Goal: Task Accomplishment & Management: Use online tool/utility

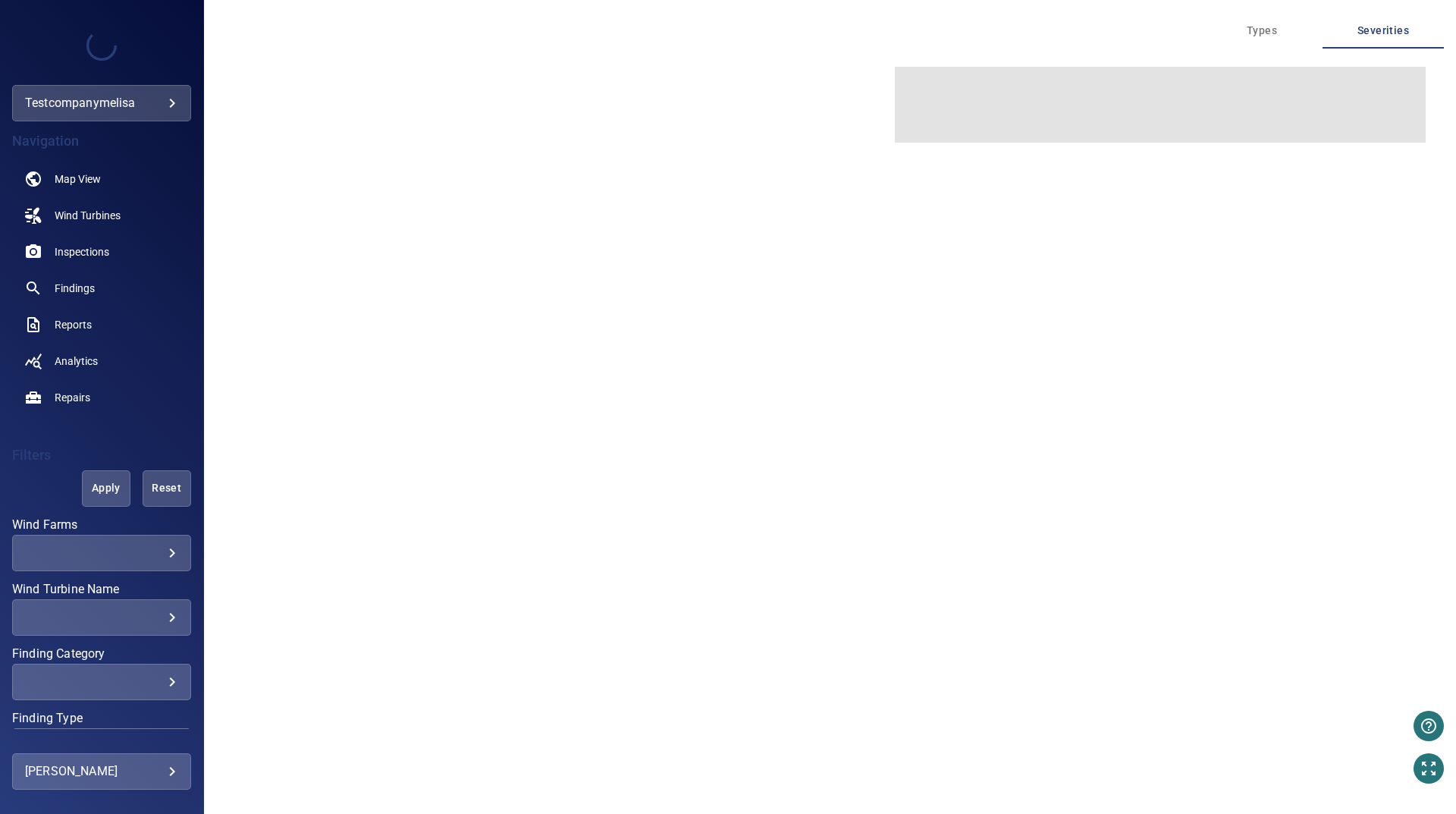
click at [83, 291] on div at bounding box center [728, 407] width 1456 height 814
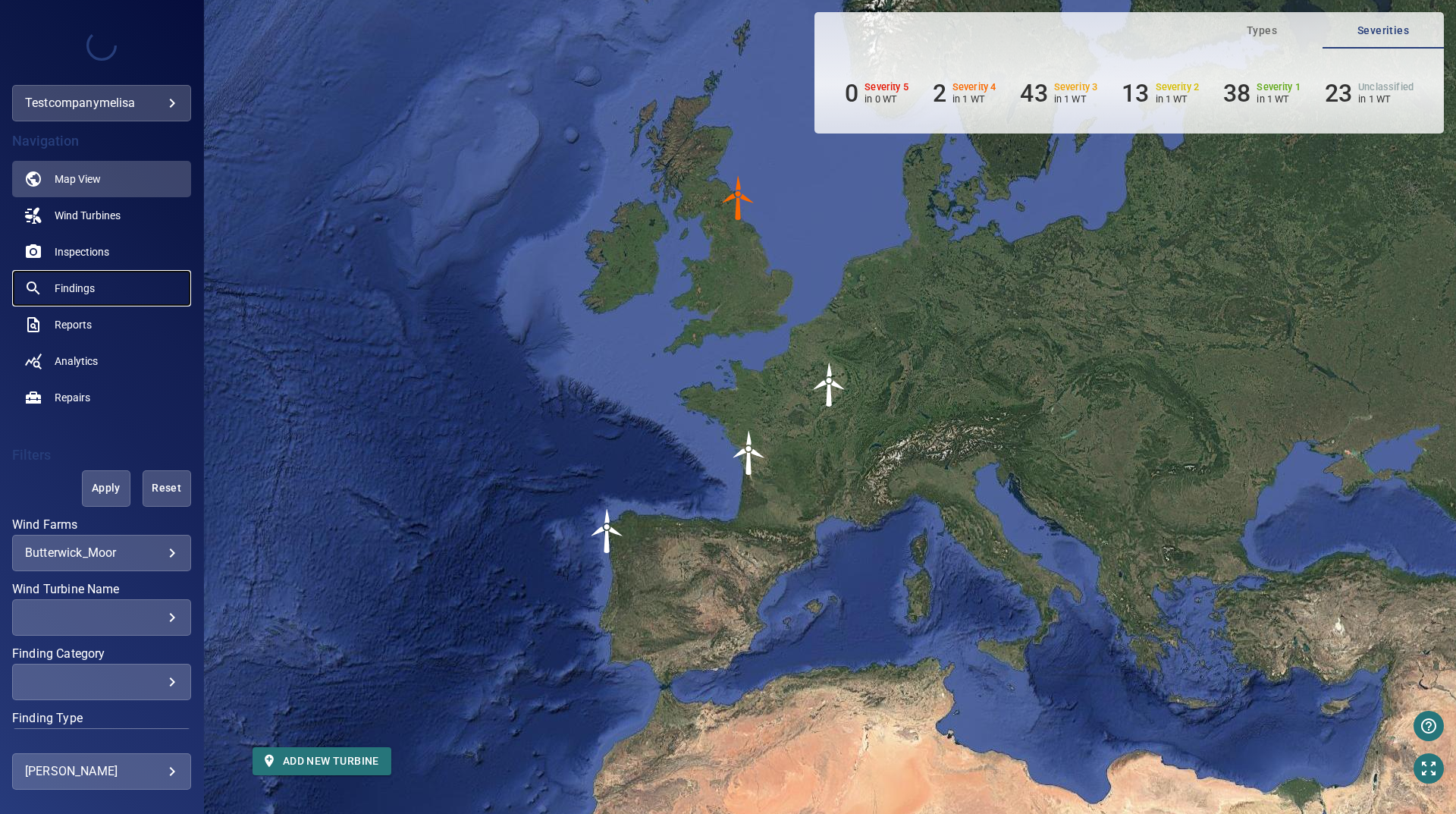
click at [74, 289] on span "Findings" at bounding box center [75, 288] width 40 height 15
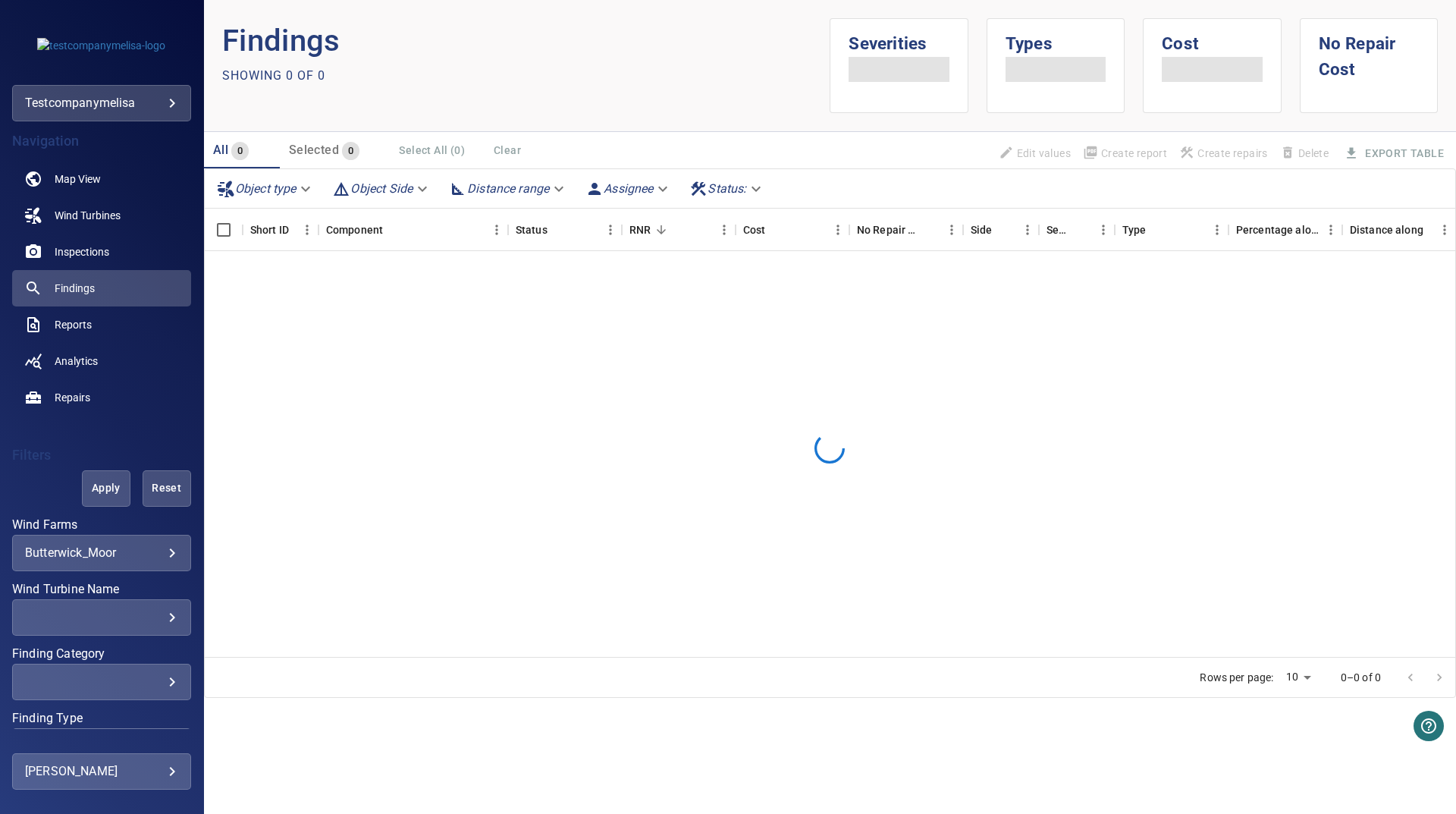
click at [90, 550] on body "**********" at bounding box center [728, 407] width 1456 height 814
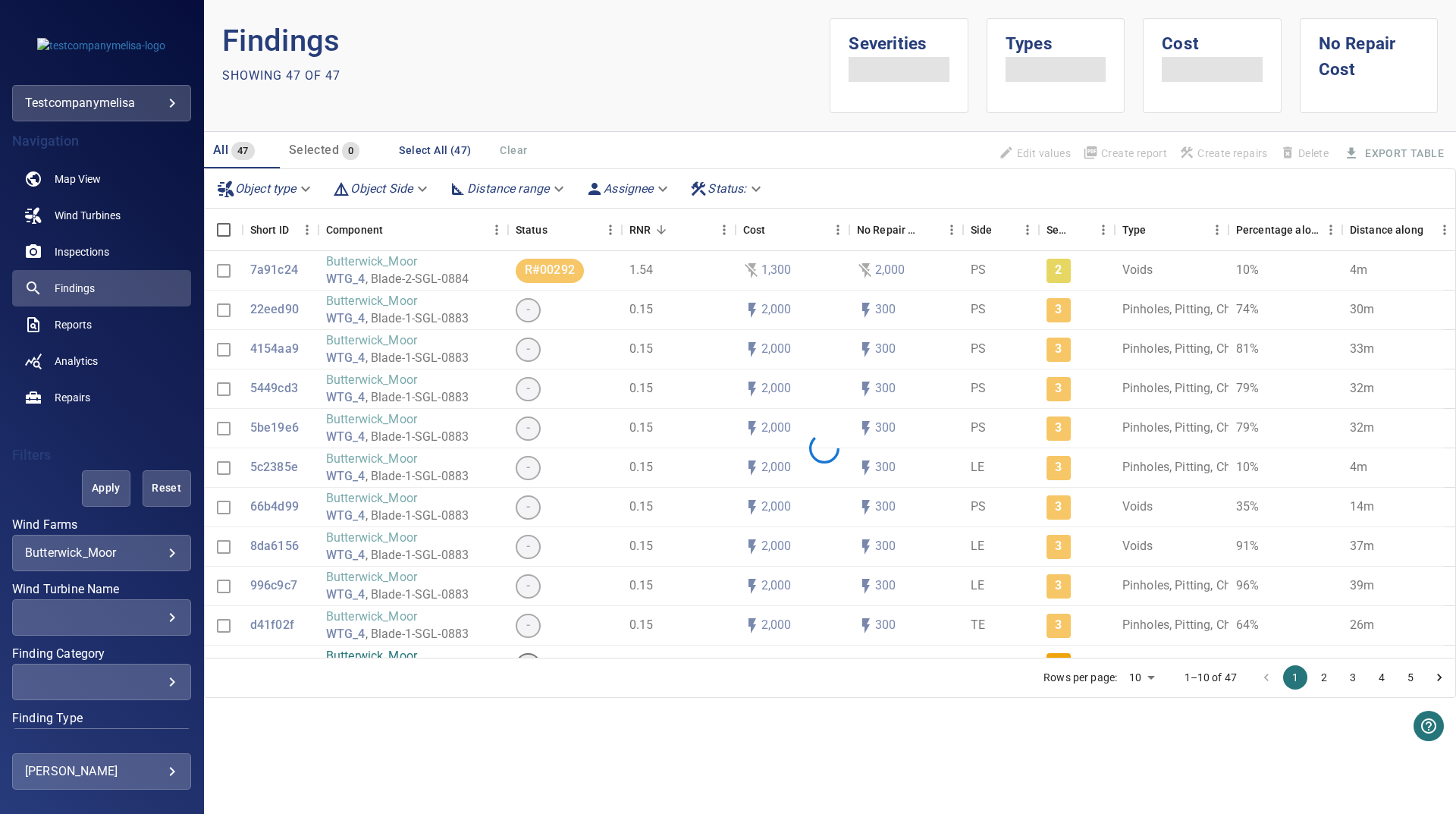
click at [317, 413] on span "Dalby" at bounding box center [306, 418] width 95 height 10
click at [118, 550] on div "Select all Butterwick_Moor Dalby ExperimentalSotavento Freasdail_Windfarm Kramm…" at bounding box center [728, 407] width 1456 height 814
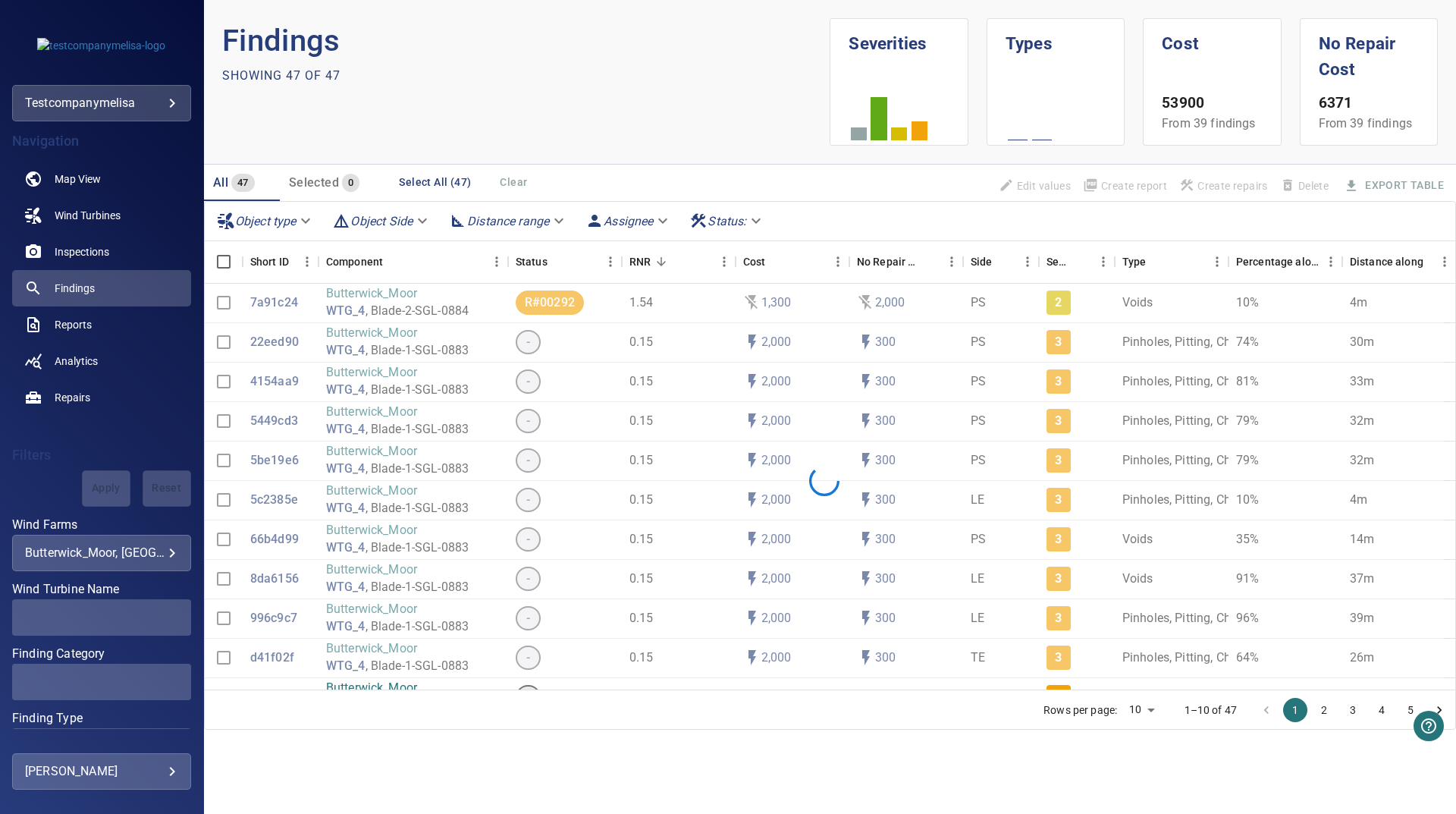
click at [554, 164] on div "All 47 Selected 0 Select All (47) Clear Edit values Create report Create repair…" at bounding box center [830, 183] width 1253 height 37
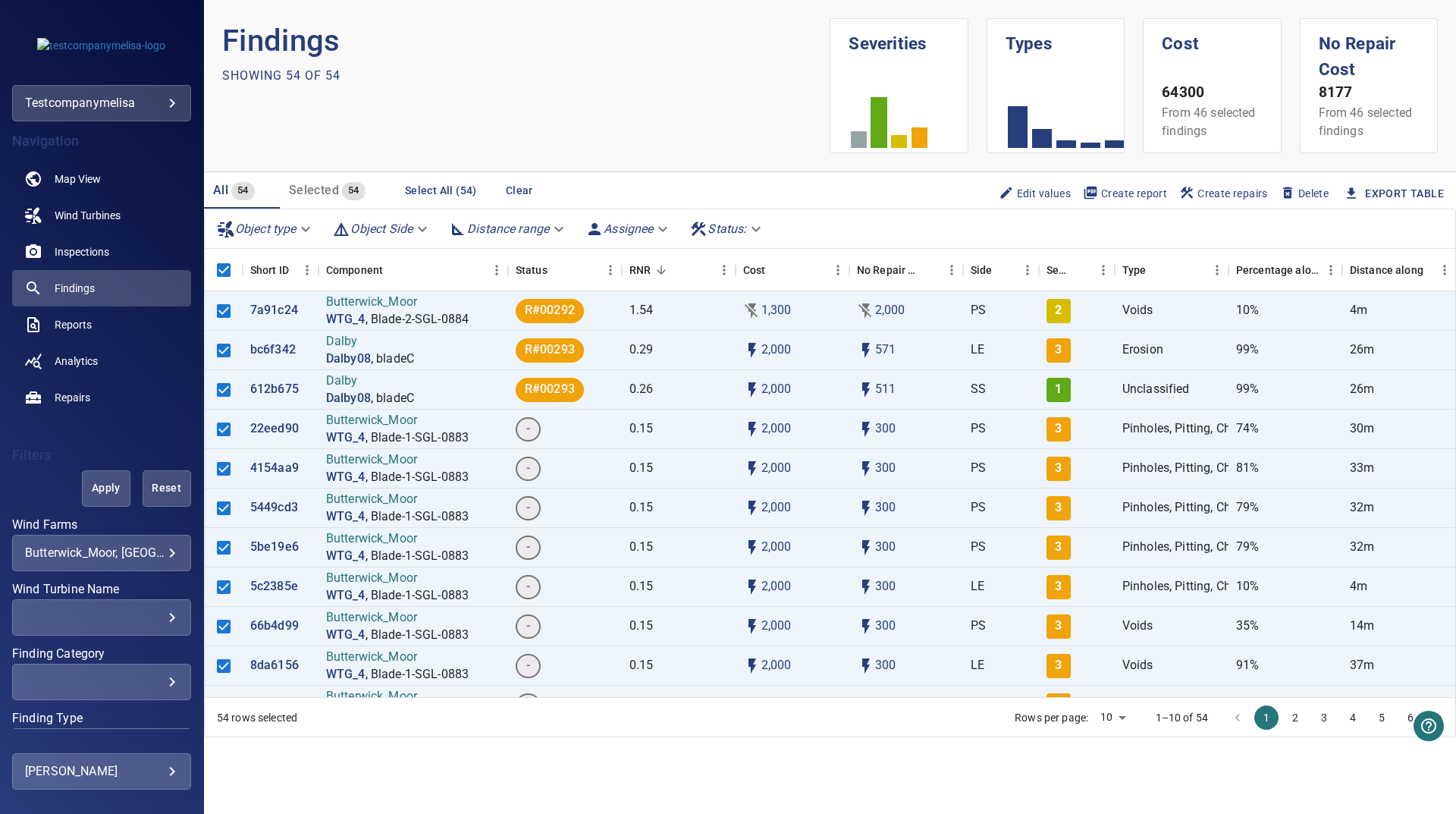
click at [1216, 197] on span "Create repairs" at bounding box center [1224, 193] width 89 height 17
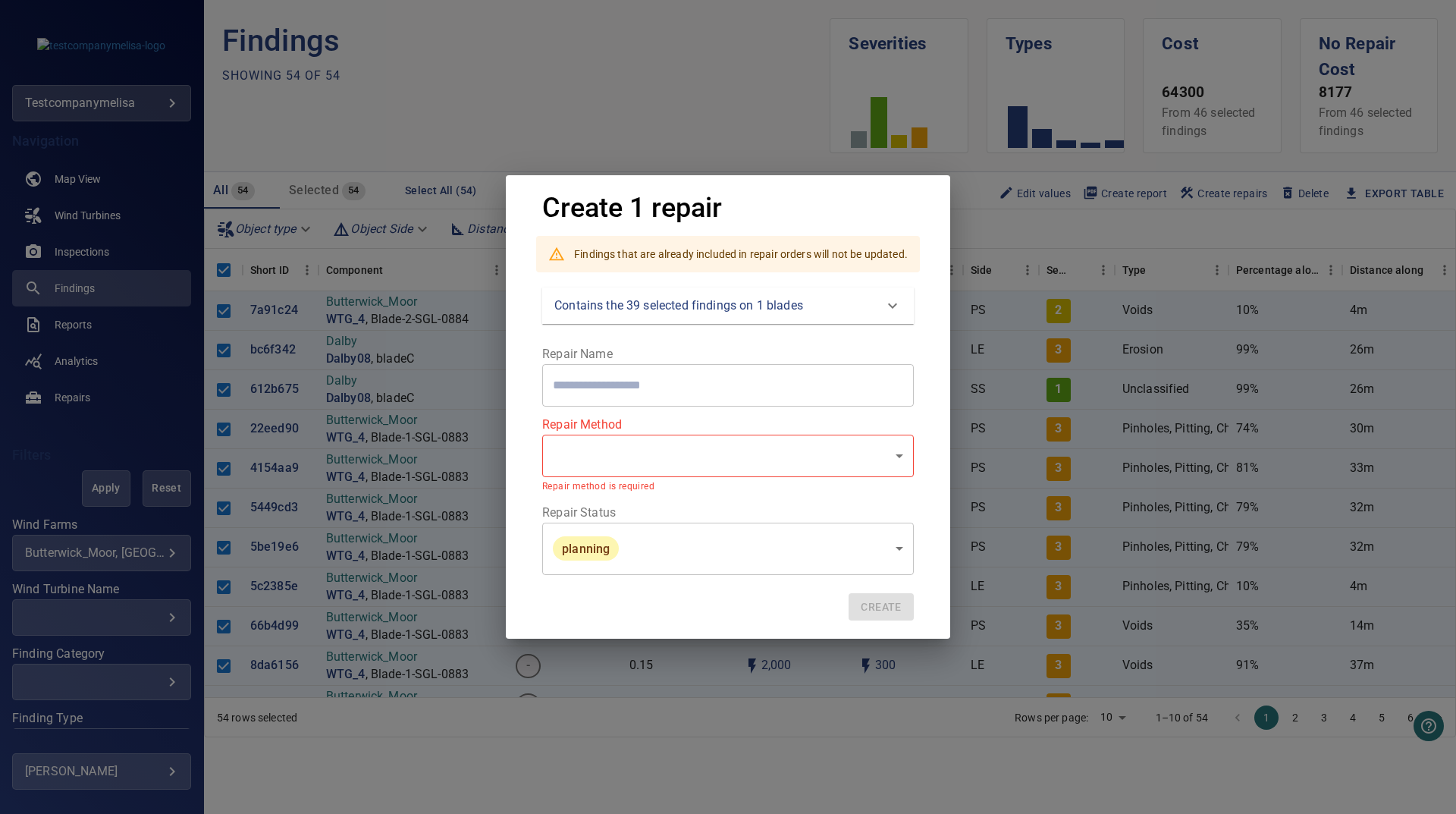
click at [718, 314] on p "Contains the 39 selected findings on 1 blades" at bounding box center [679, 305] width 249 height 18
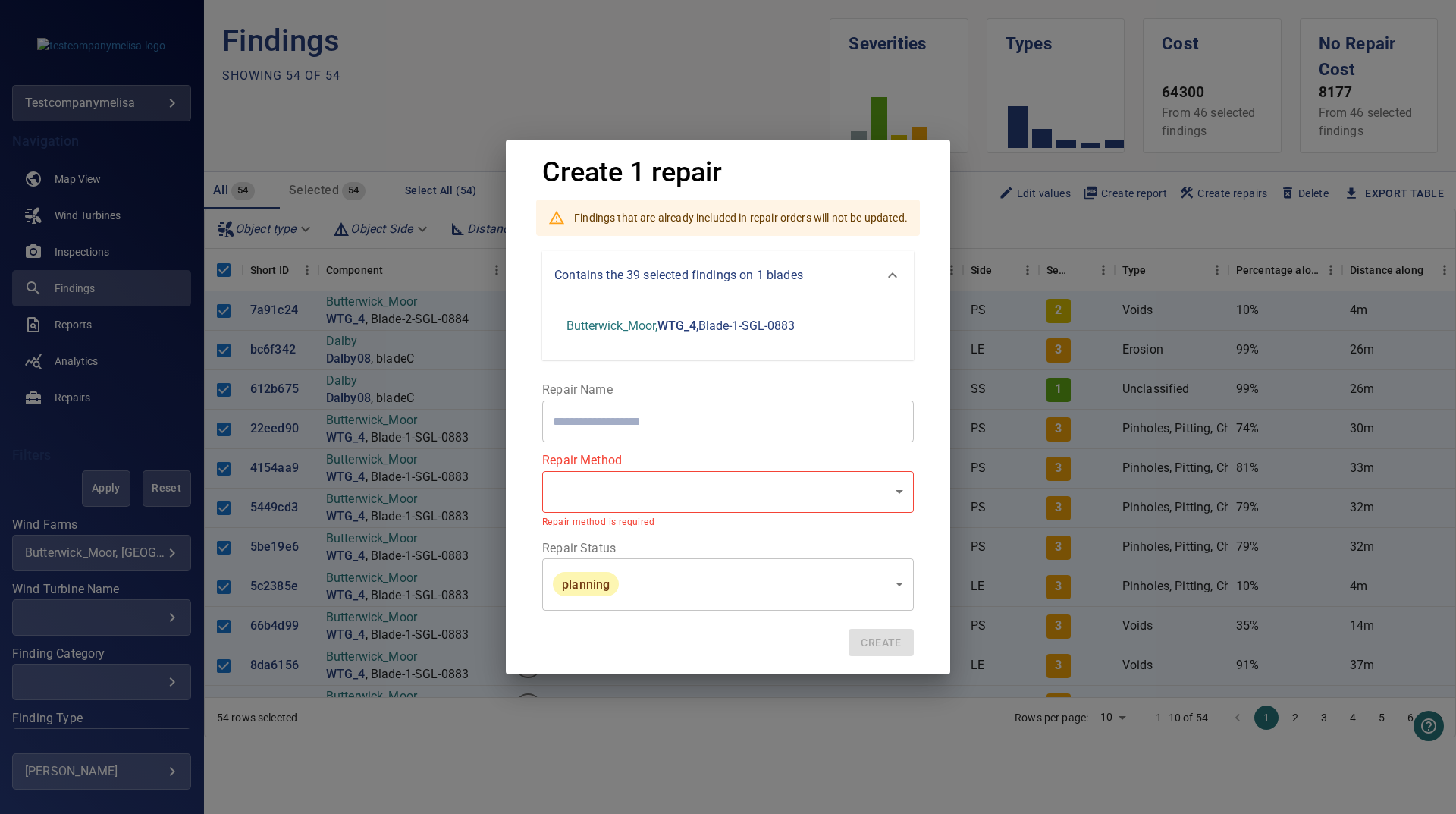
click at [653, 75] on div "Create 1 repair Findings that are already included in repair orders will not be…" at bounding box center [728, 407] width 1456 height 814
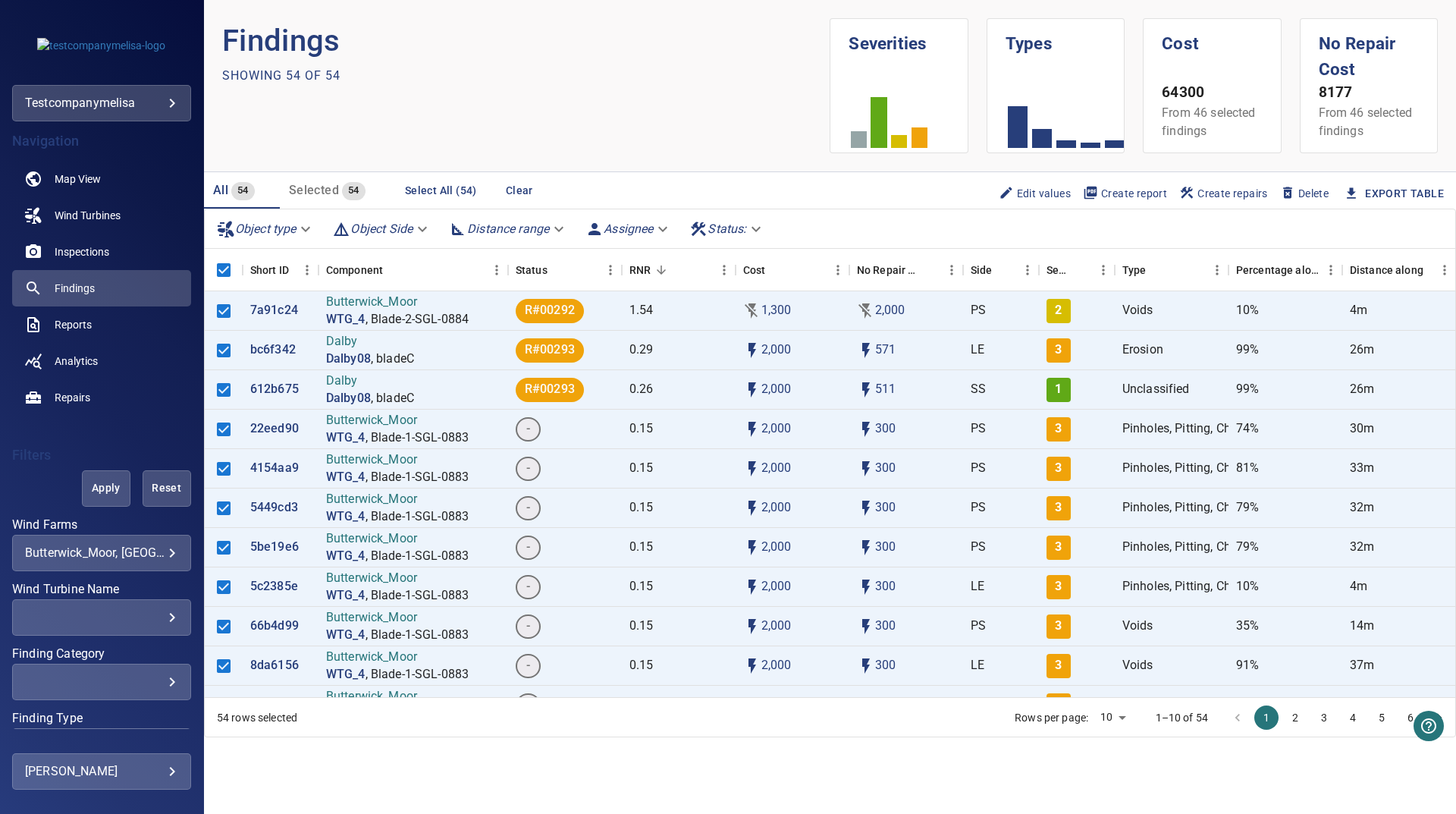
click at [86, 547] on body "**********" at bounding box center [728, 407] width 1456 height 814
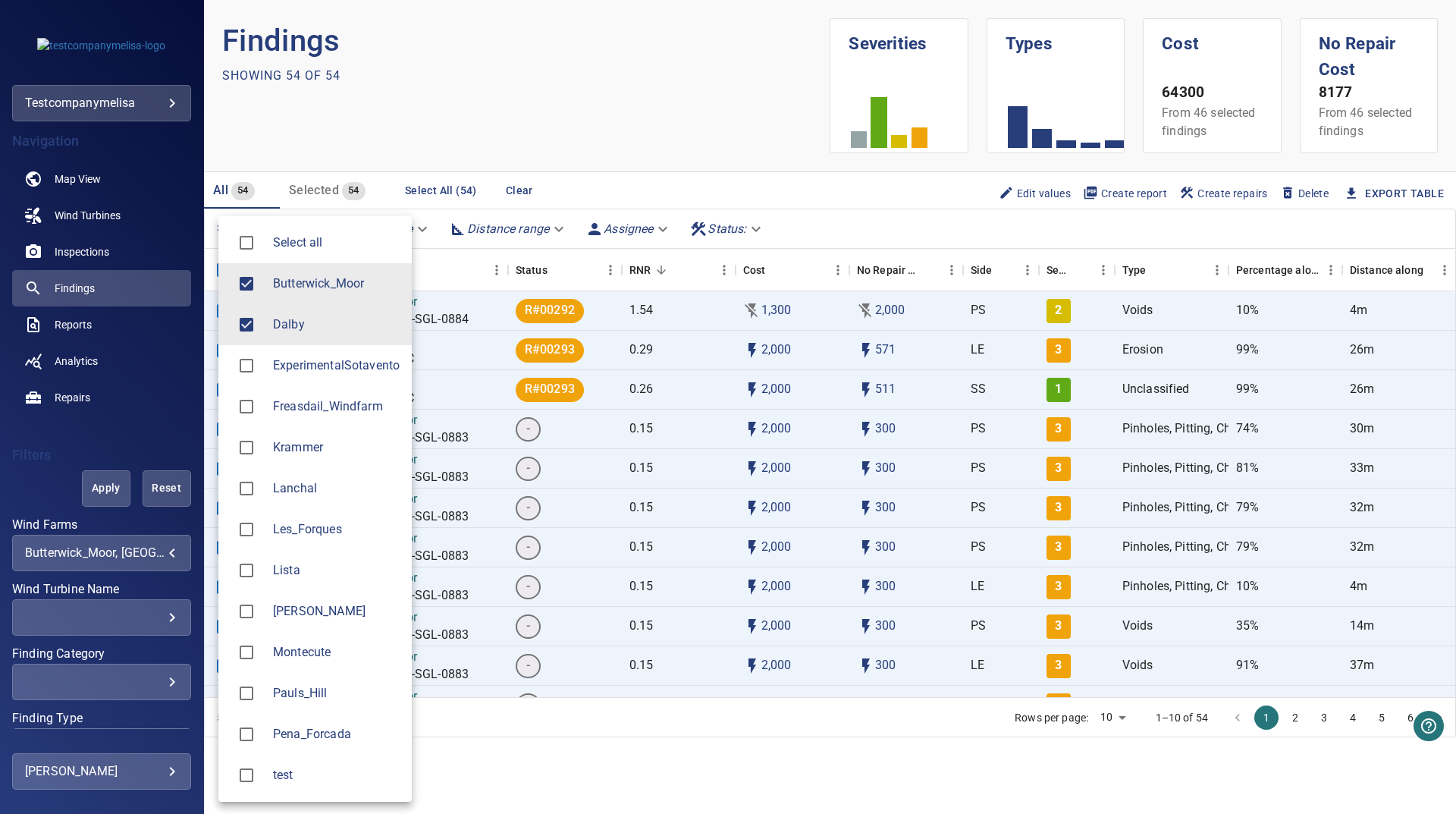
click at [306, 366] on span "ExperimentalSotavento" at bounding box center [336, 365] width 127 height 18
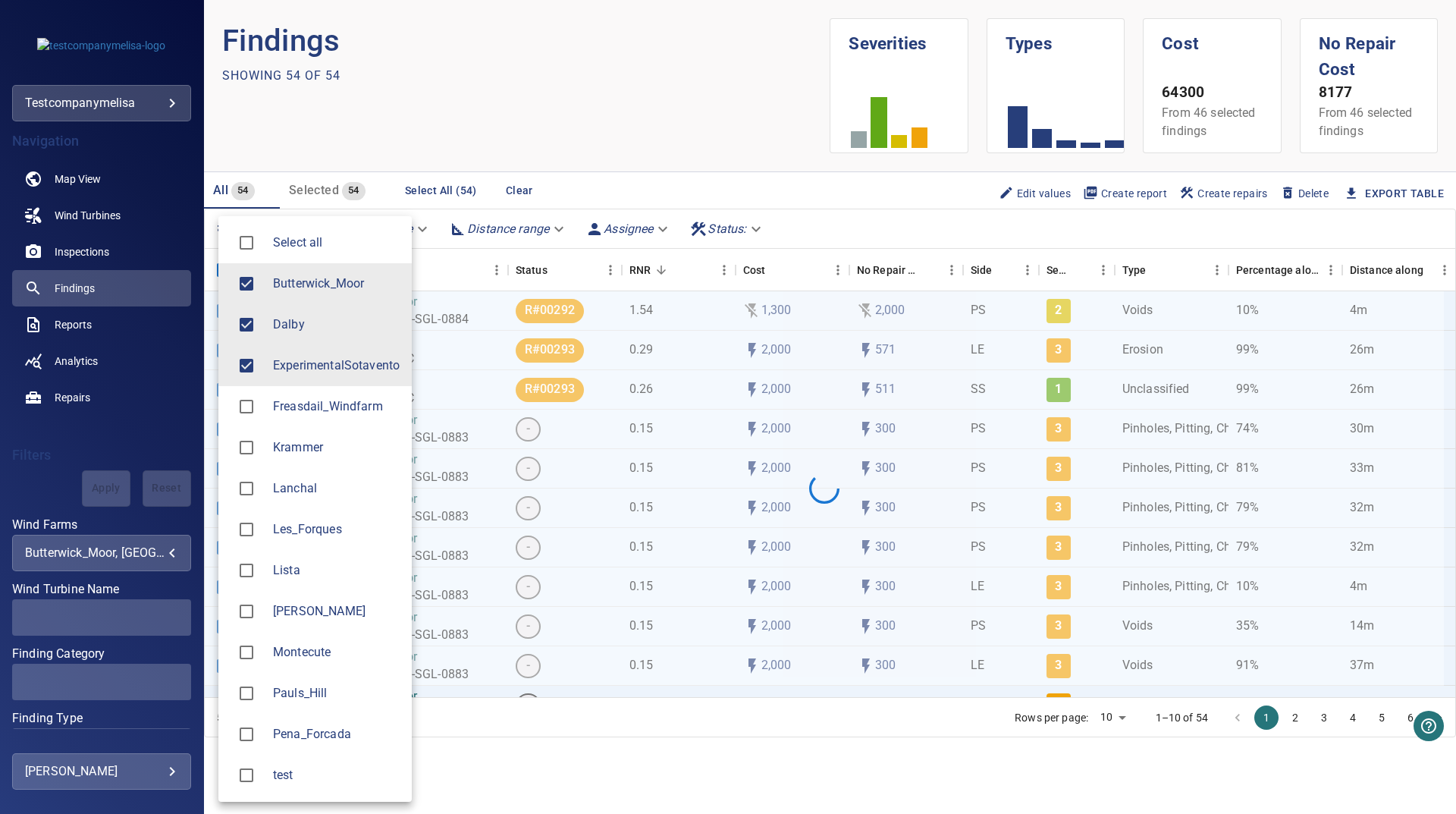
click at [298, 452] on span "Krammer" at bounding box center [336, 447] width 127 height 18
click at [646, 137] on div at bounding box center [728, 407] width 1456 height 814
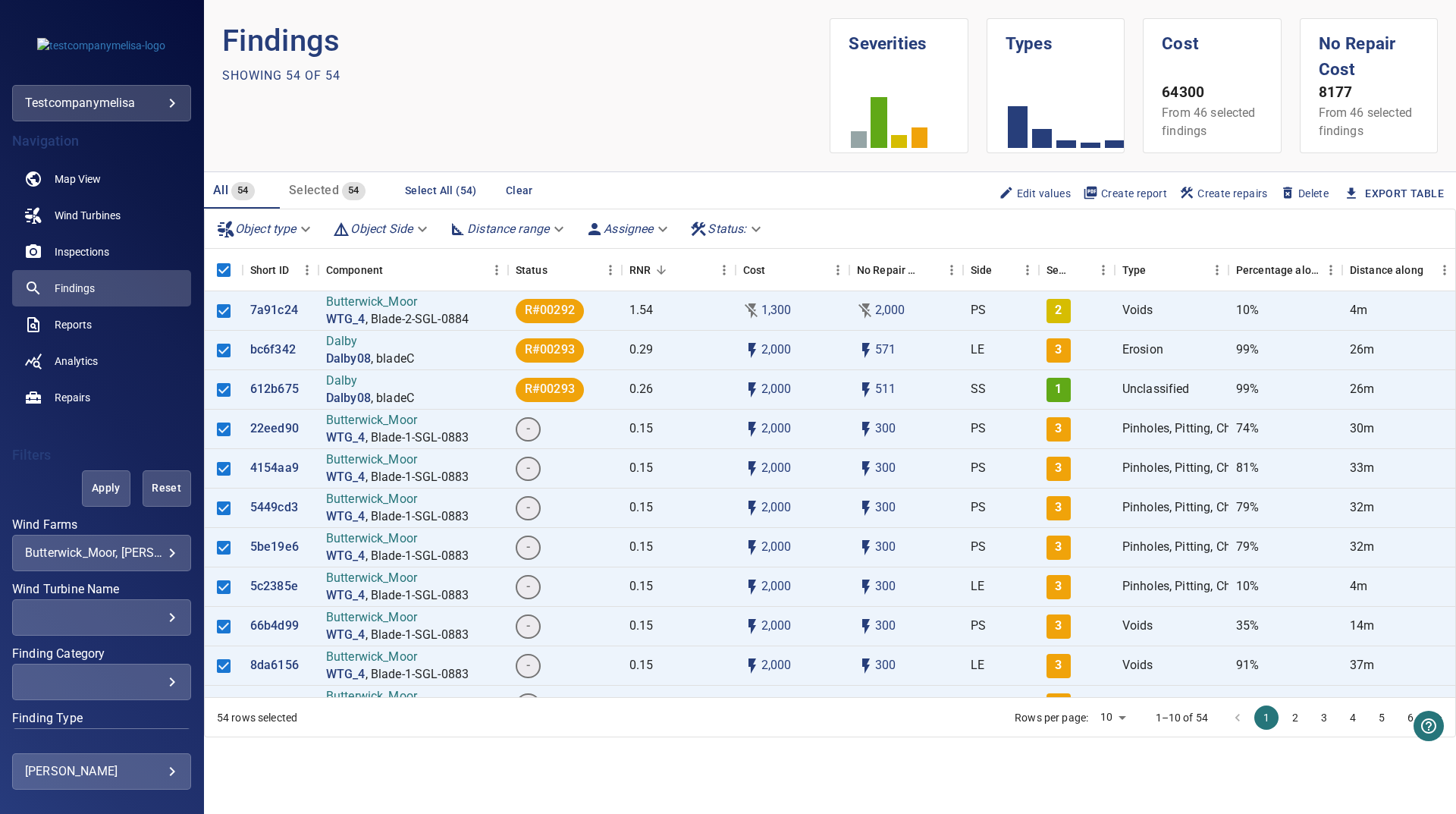
click at [1200, 199] on span "Create repairs" at bounding box center [1224, 193] width 89 height 17
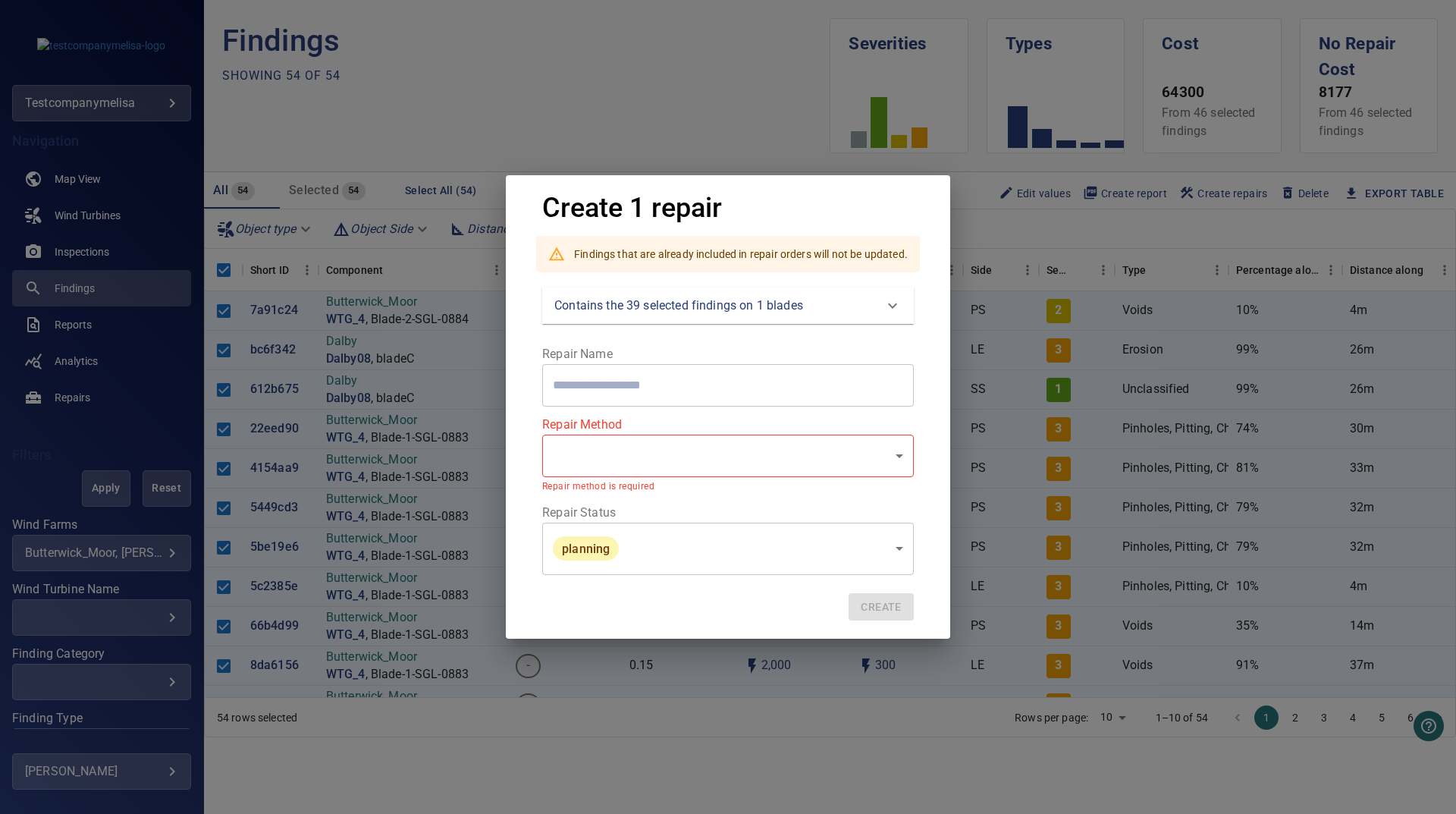
click at [766, 307] on p "Contains the 39 selected findings on 1 blades" at bounding box center [679, 305] width 249 height 18
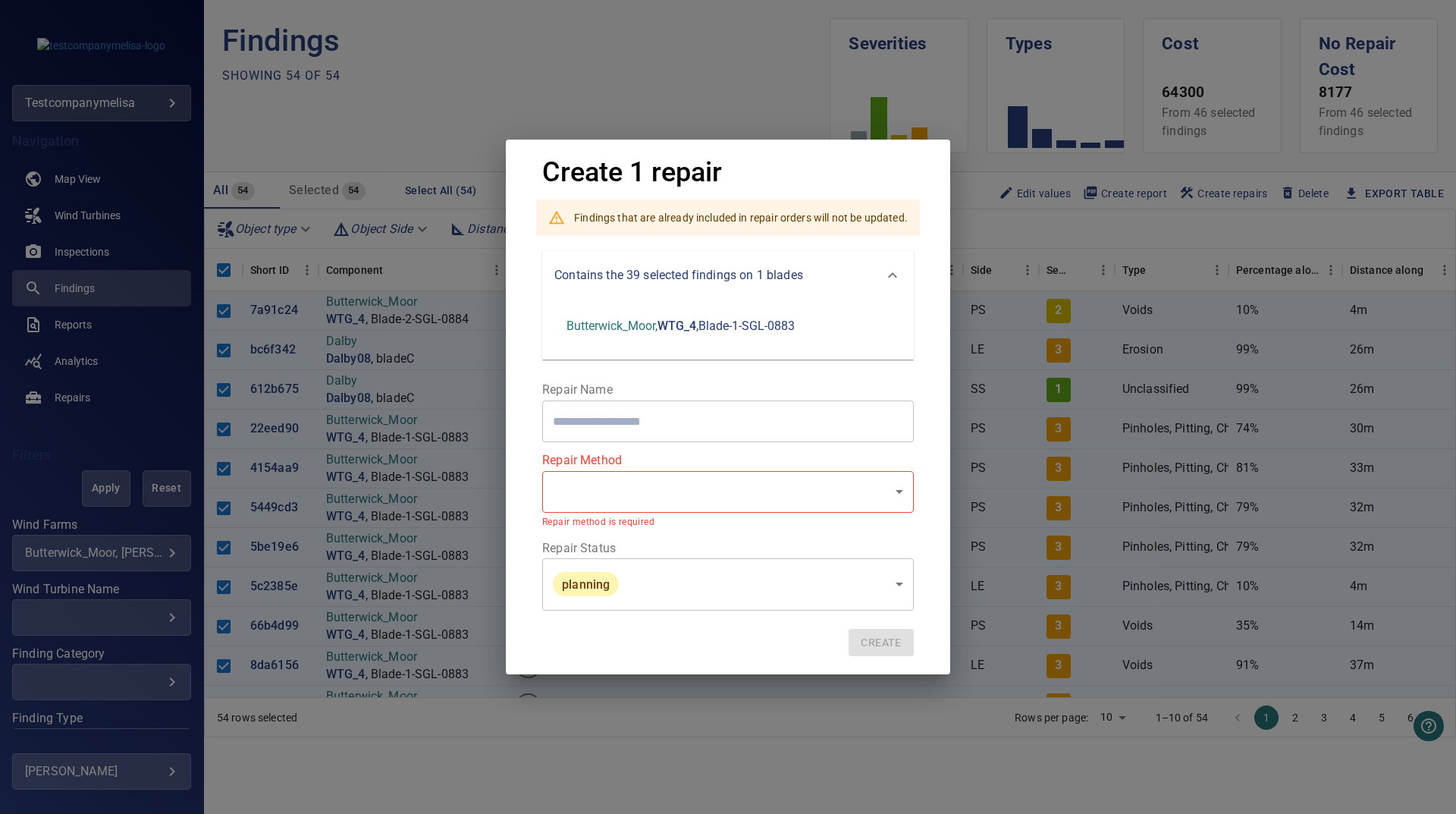
click at [880, 283] on div at bounding box center [893, 276] width 37 height 37
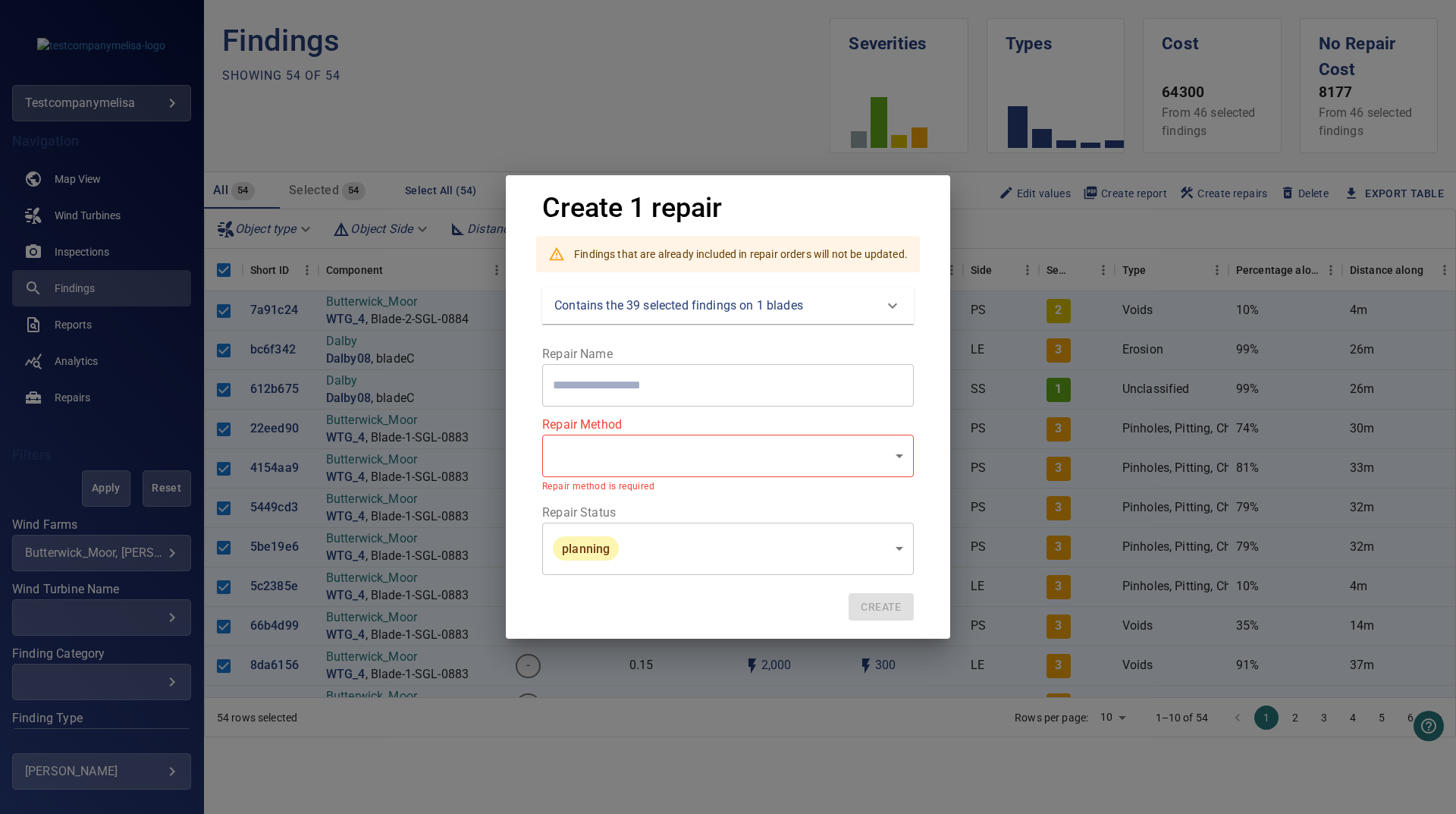
click at [622, 123] on div "Create 1 repair Findings that are already included in repair orders will not be…" at bounding box center [728, 407] width 1456 height 814
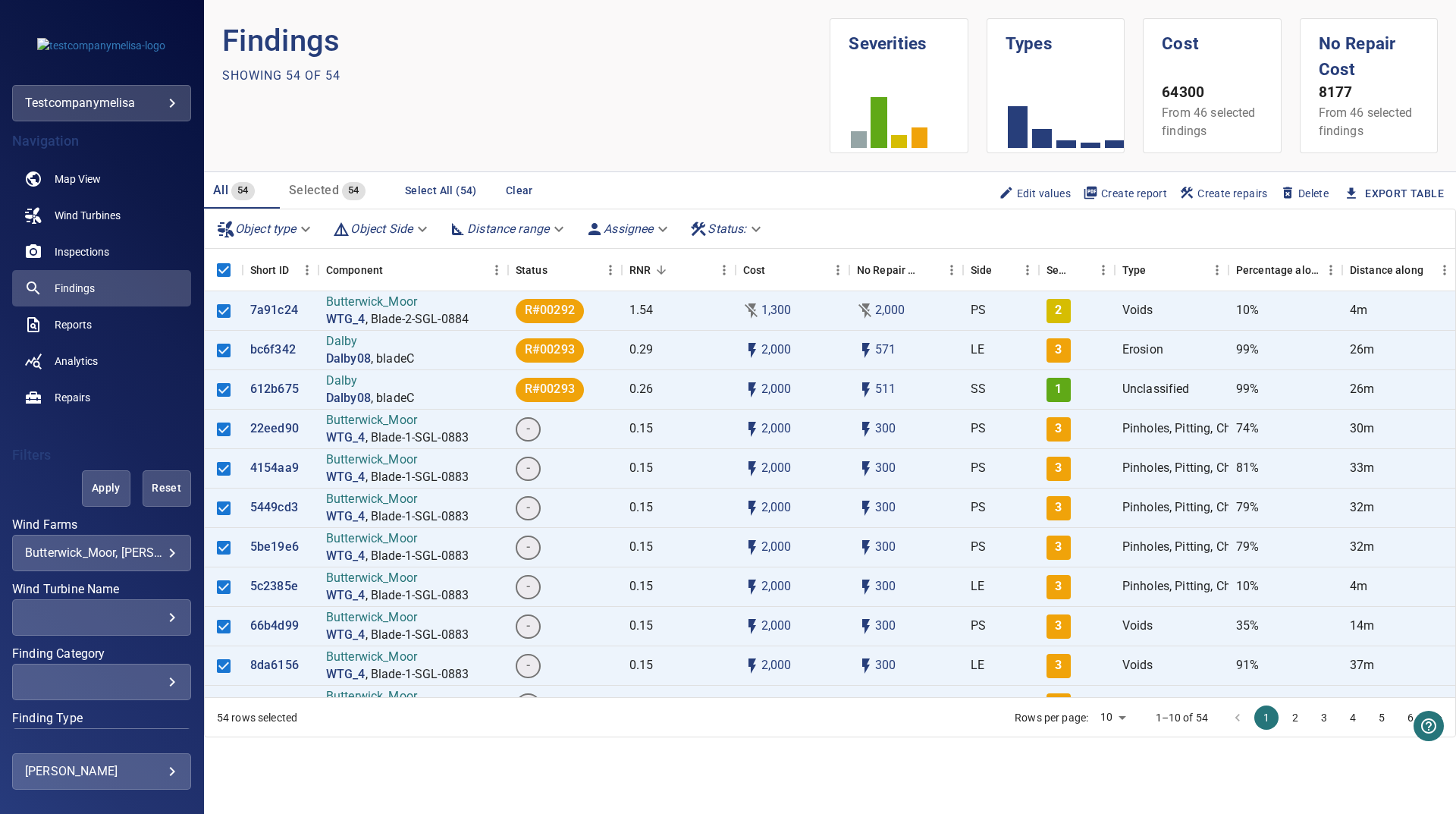
click at [104, 548] on body "**********" at bounding box center [728, 407] width 1456 height 814
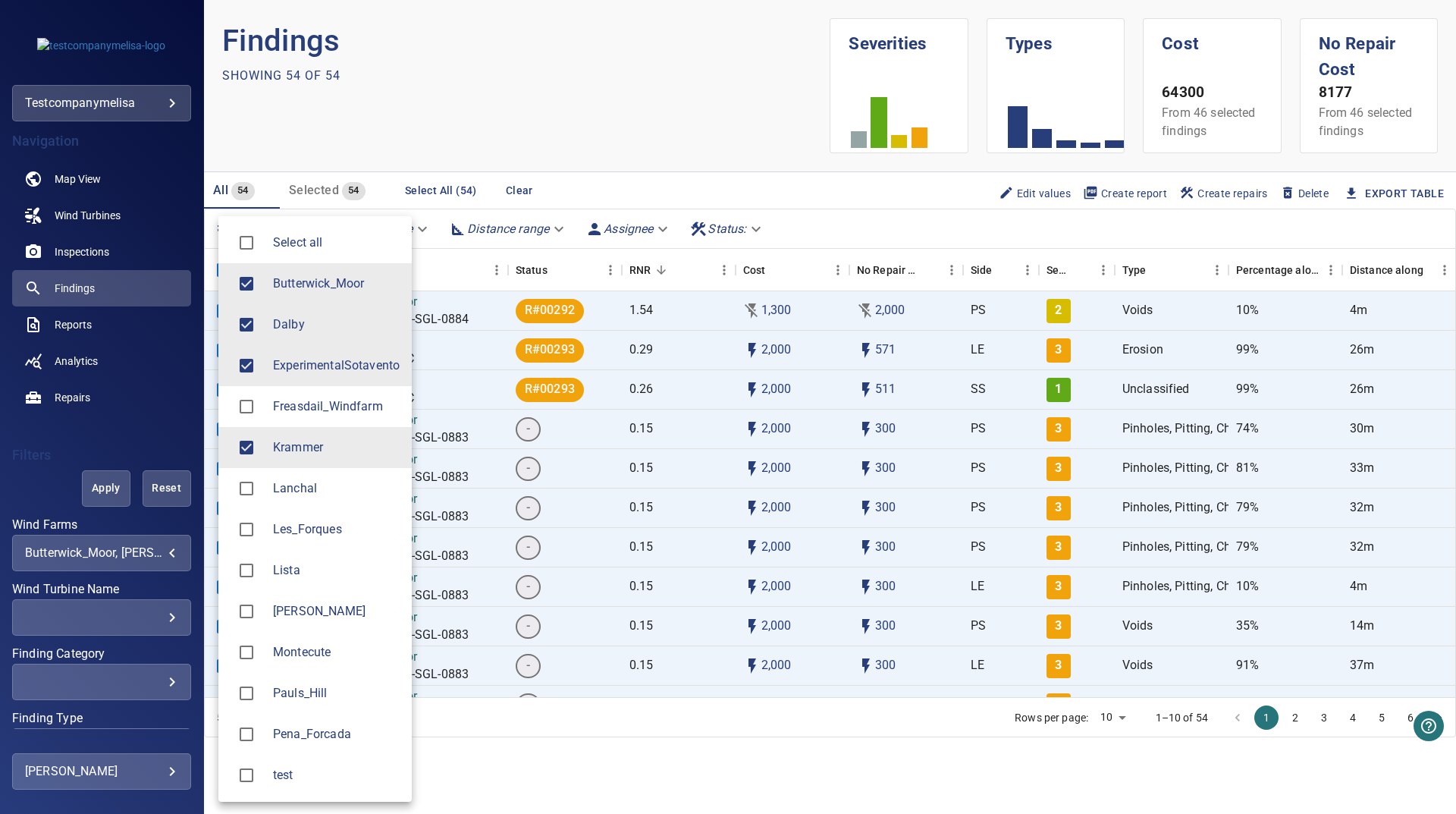
click at [327, 695] on span "Pauls_Hill" at bounding box center [336, 693] width 127 height 18
type input "**********"
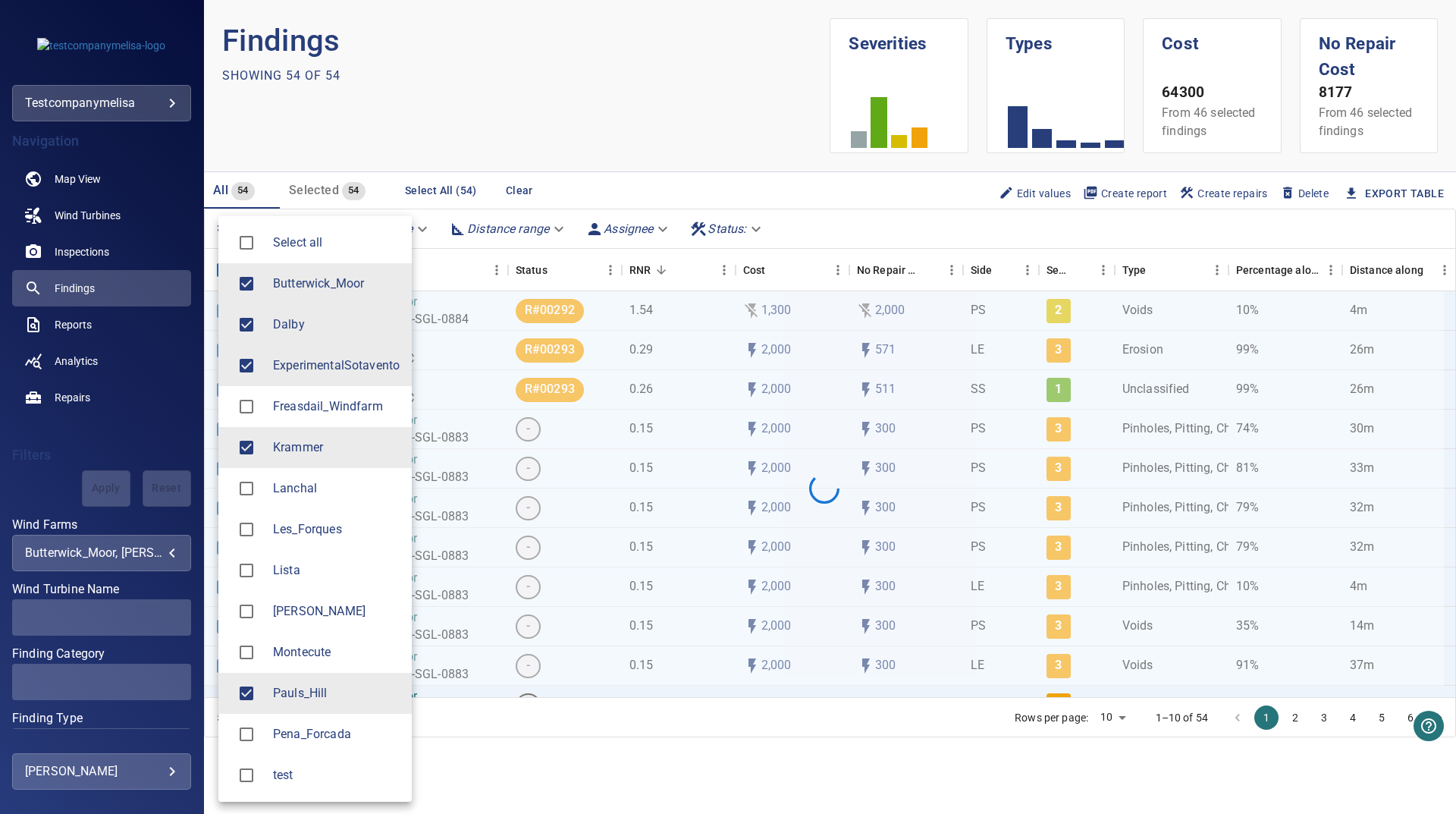
click at [558, 158] on div at bounding box center [728, 407] width 1456 height 814
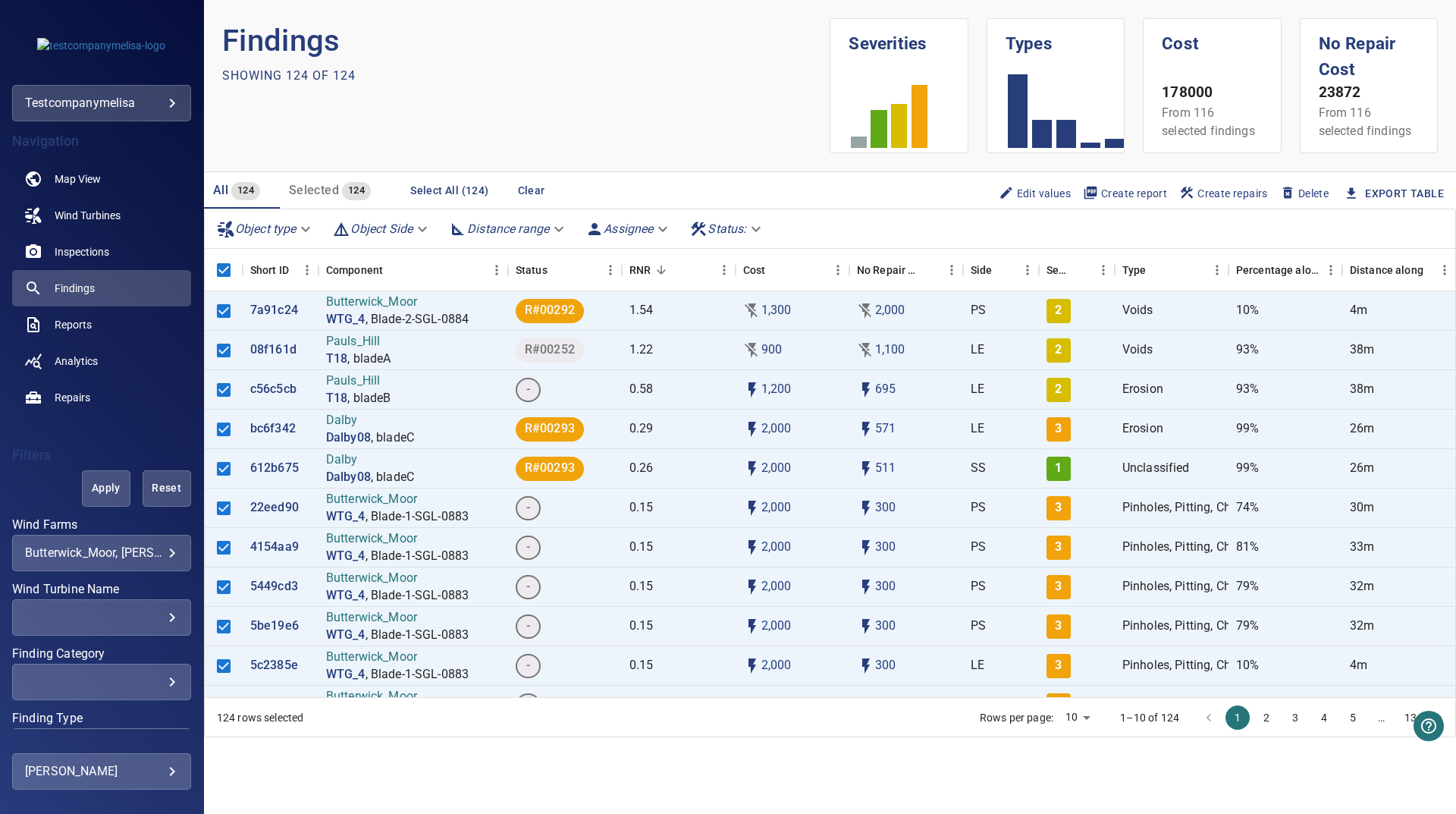
click at [1229, 197] on span "Create repairs" at bounding box center [1224, 193] width 89 height 17
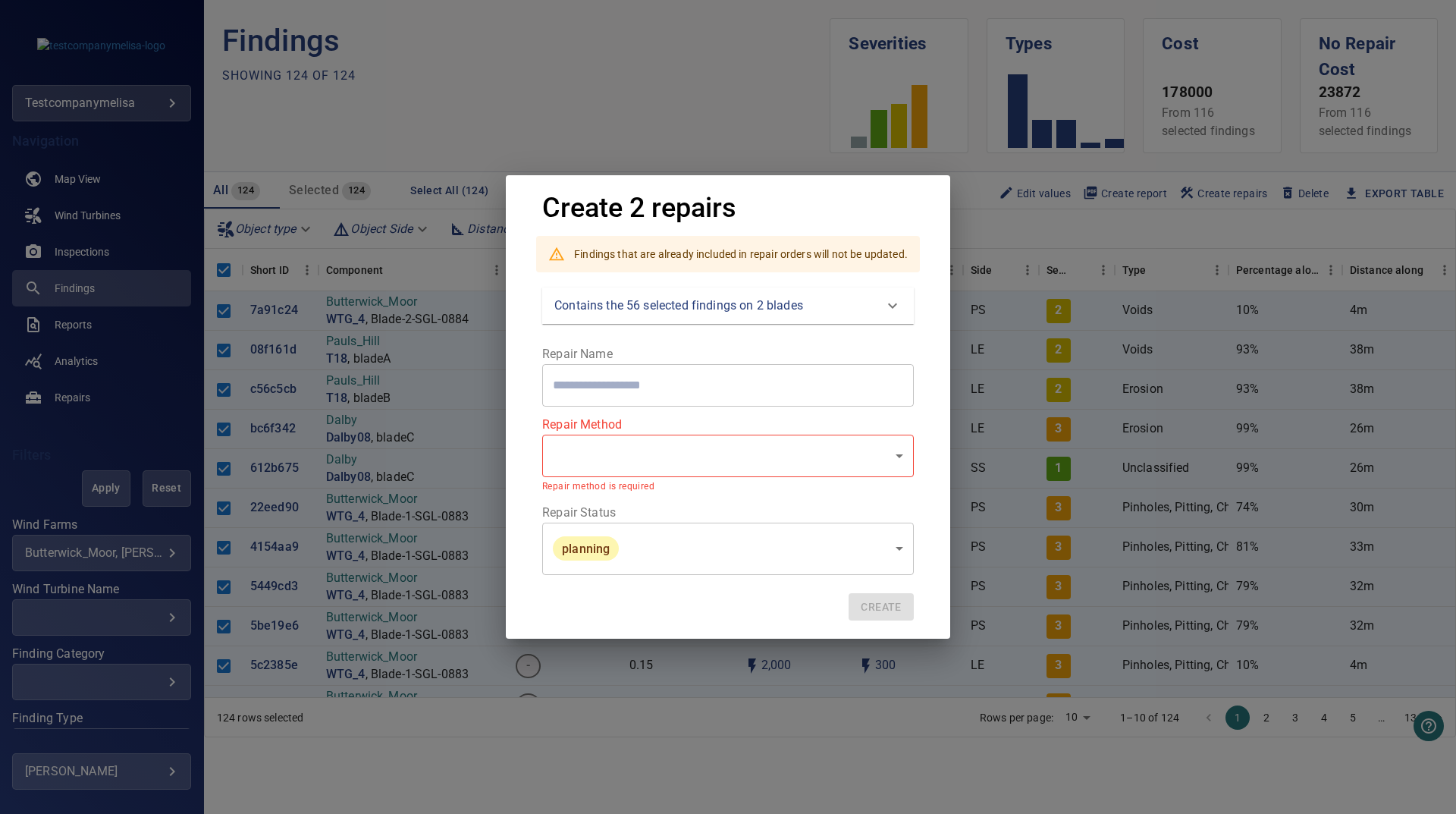
click at [655, 308] on p "Contains the 56 selected findings on 2 blades" at bounding box center [679, 305] width 249 height 18
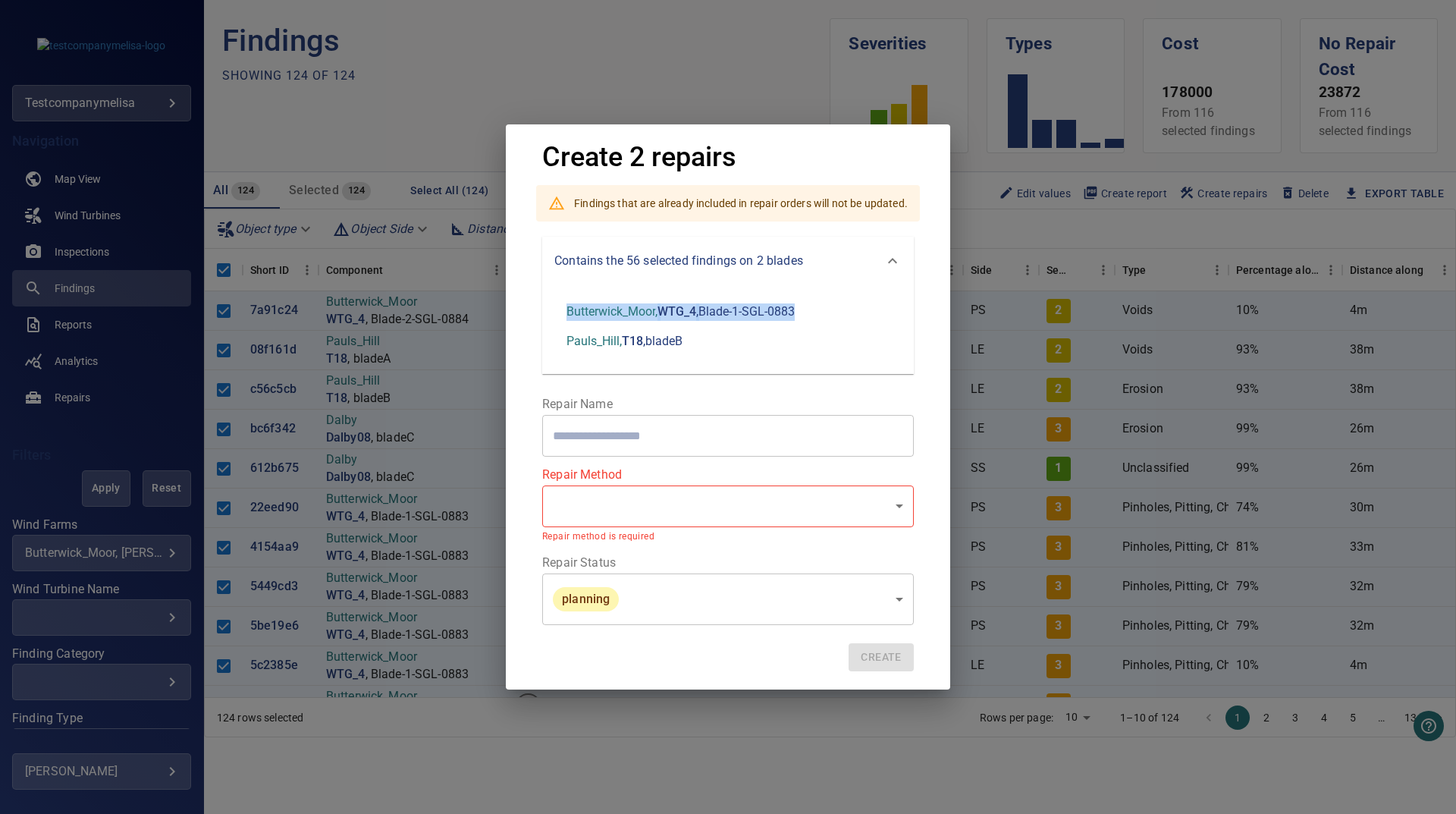
drag, startPoint x: 590, startPoint y: 309, endPoint x: 814, endPoint y: 310, distance: 224.0
click at [815, 310] on div "Butterwick_Moor , WTG_4 , Blade-1-SGL-0883 Pauls_Hill , T18 , bladeB" at bounding box center [728, 330] width 372 height 90
drag, startPoint x: 727, startPoint y: 344, endPoint x: 603, endPoint y: 335, distance: 124.3
click at [628, 336] on li "Pauls_Hill , T18 , bladeB" at bounding box center [681, 342] width 253 height 30
click at [599, 335] on p "Pauls_Hill ," at bounding box center [595, 342] width 56 height 17
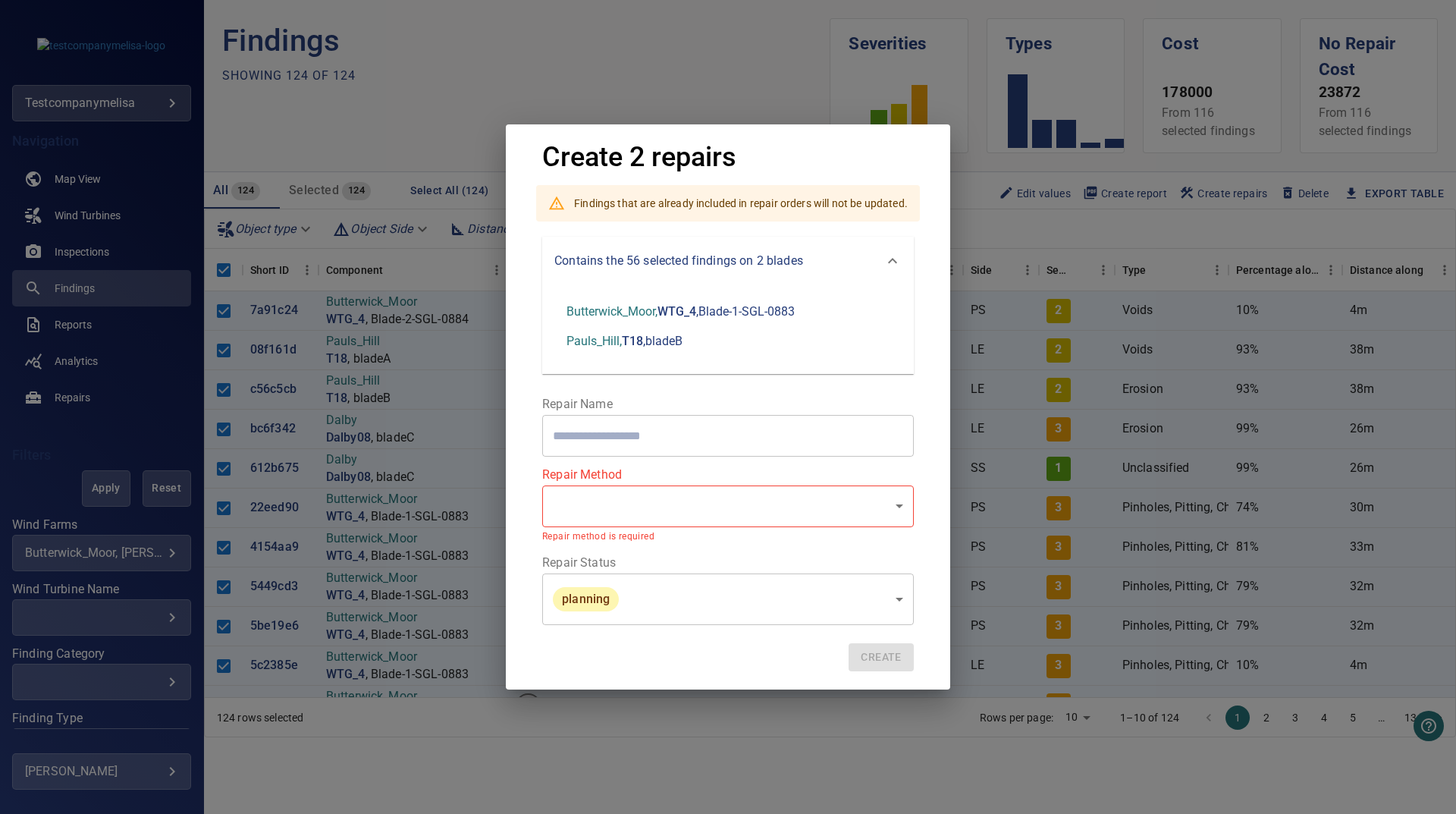
click at [821, 352] on div "Butterwick_Moor , WTG_4 , Blade-1-SGL-0883 Pauls_Hill , T18 , bladeB" at bounding box center [728, 330] width 372 height 90
drag, startPoint x: 708, startPoint y: 15, endPoint x: 513, endPoint y: 350, distance: 387.6
click at [708, 15] on div "Create 2 repairs Findings that are already included in repair orders will not b…" at bounding box center [728, 407] width 1456 height 814
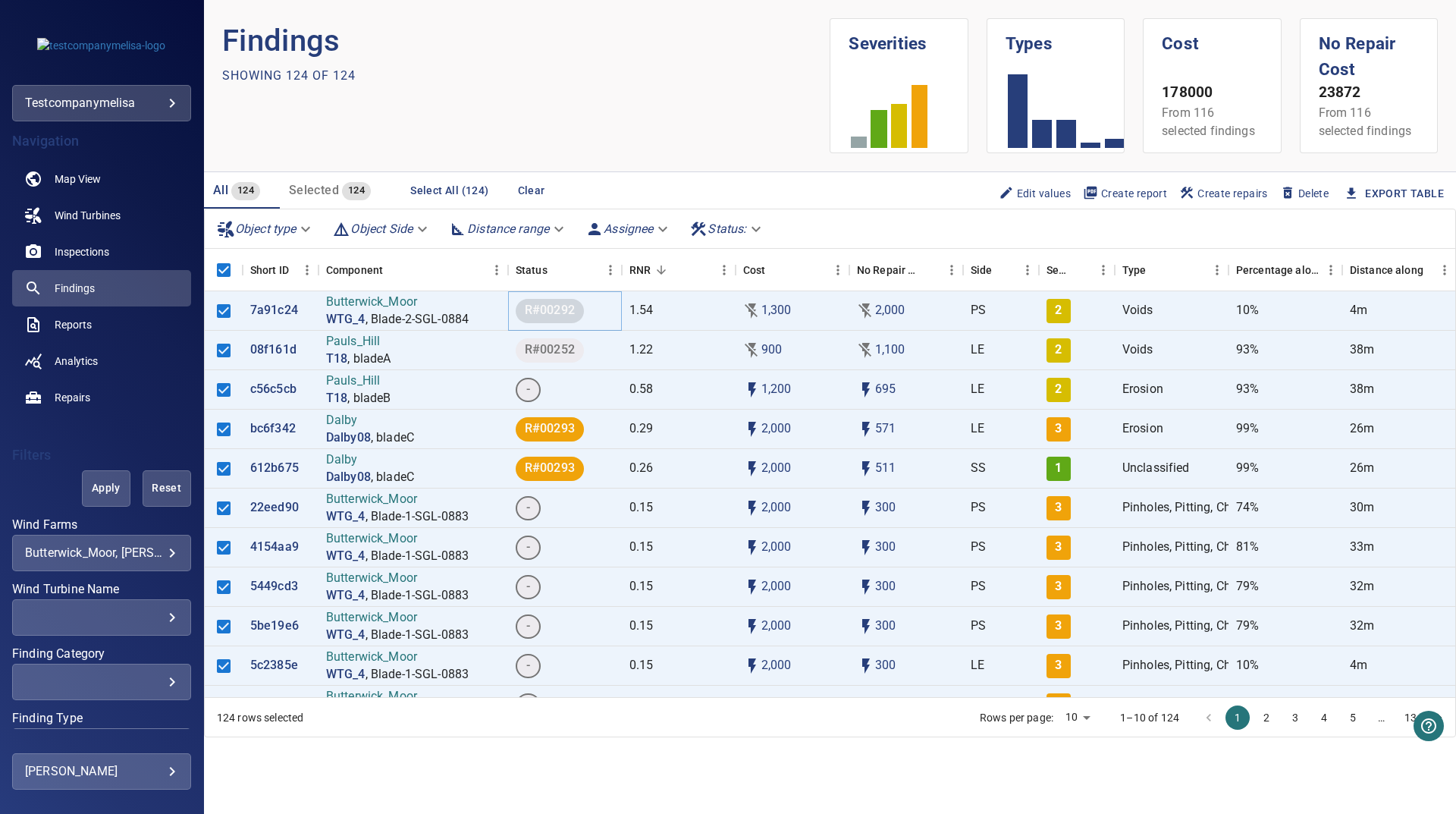
click at [554, 317] on span "R#00292" at bounding box center [549, 310] width 69 height 17
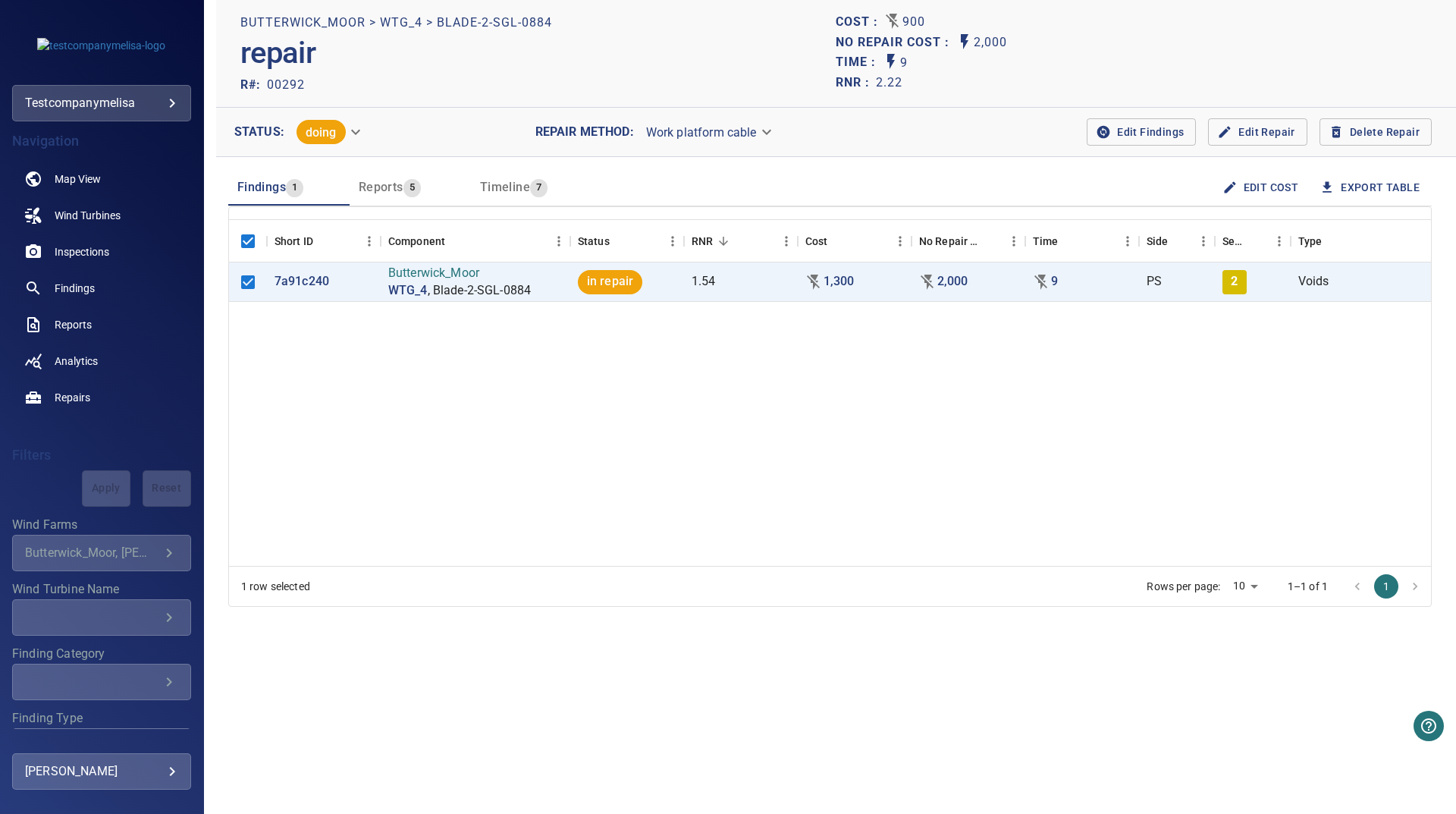
click at [1152, 126] on span "Edit Findings" at bounding box center [1141, 132] width 85 height 19
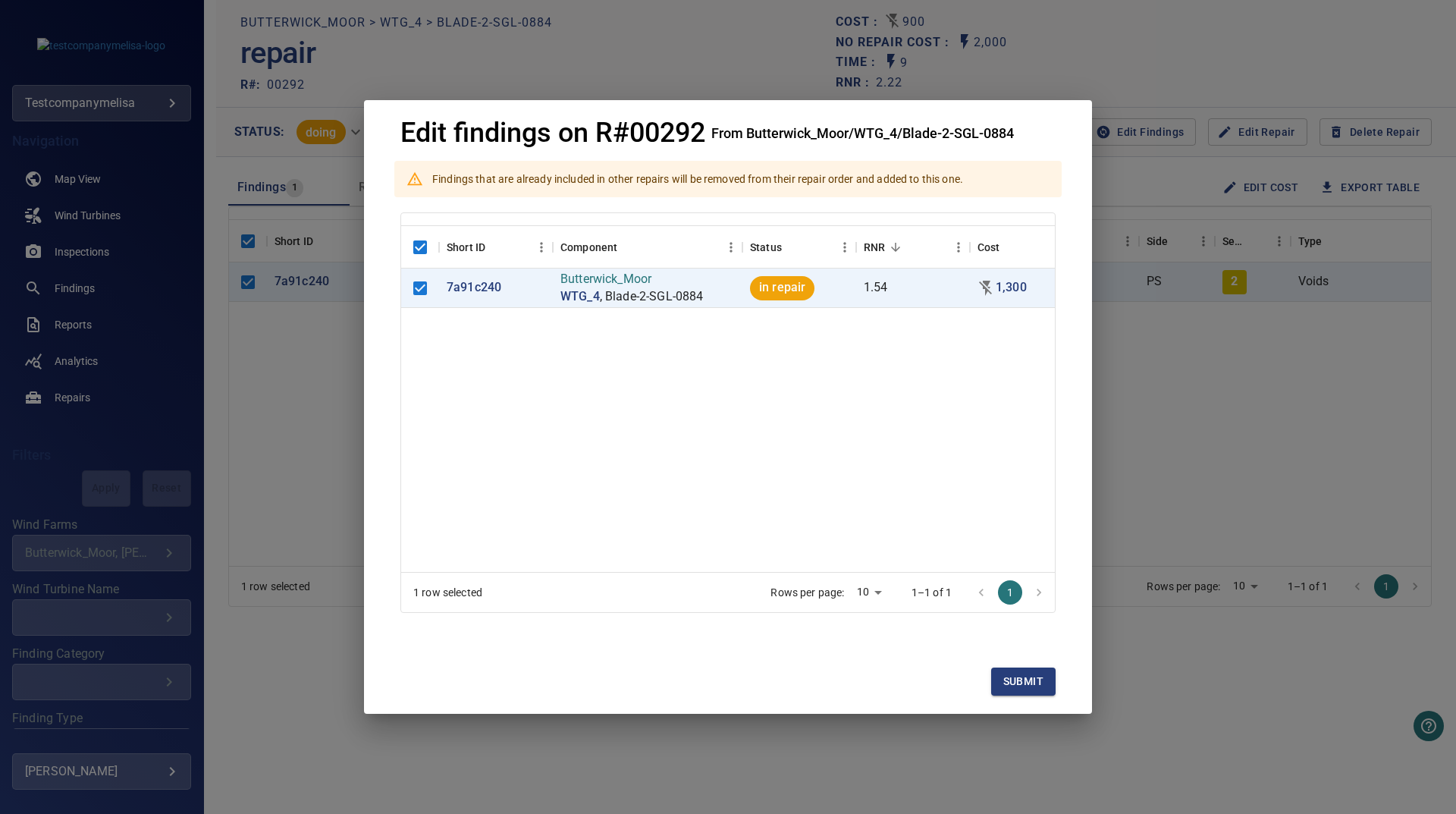
click at [1182, 383] on div "Edit findings on R#00292 From Butterwick_Moor/WTG_4/Blade-2-SGL-0884 Findings t…" at bounding box center [728, 407] width 1456 height 814
